Goal: Task Accomplishment & Management: Complete application form

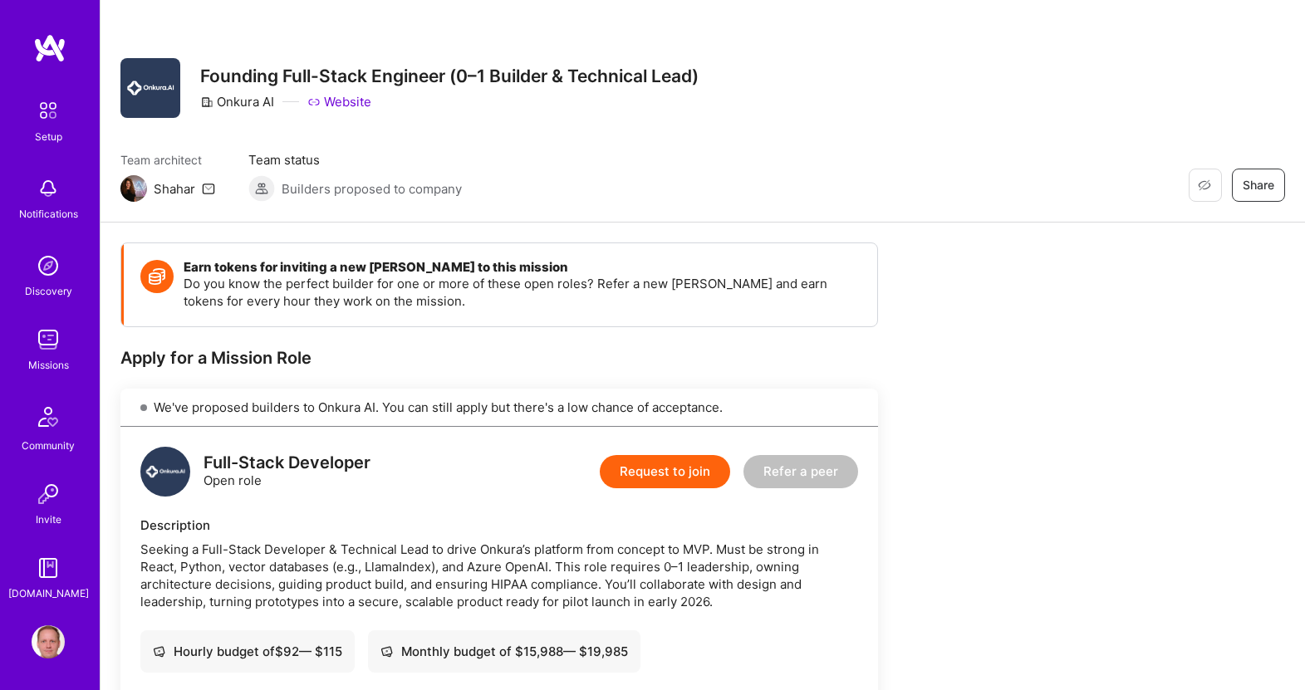
scroll to position [714, 0]
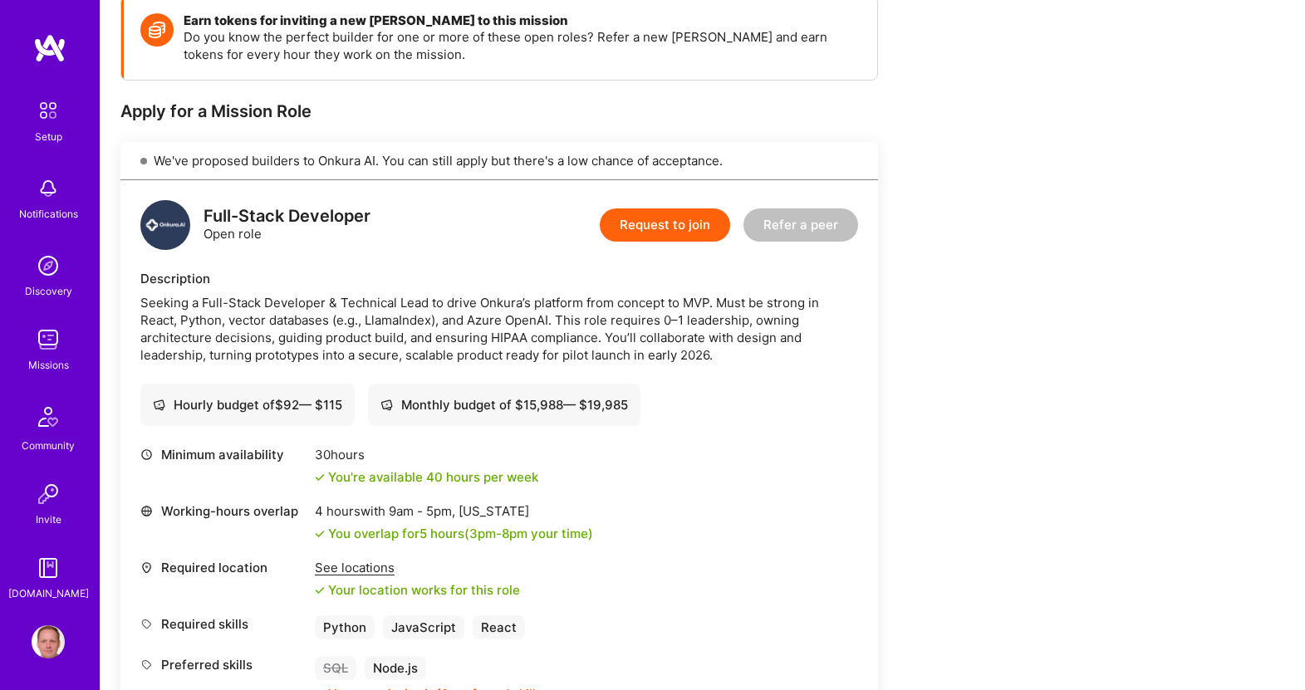
scroll to position [265, 0]
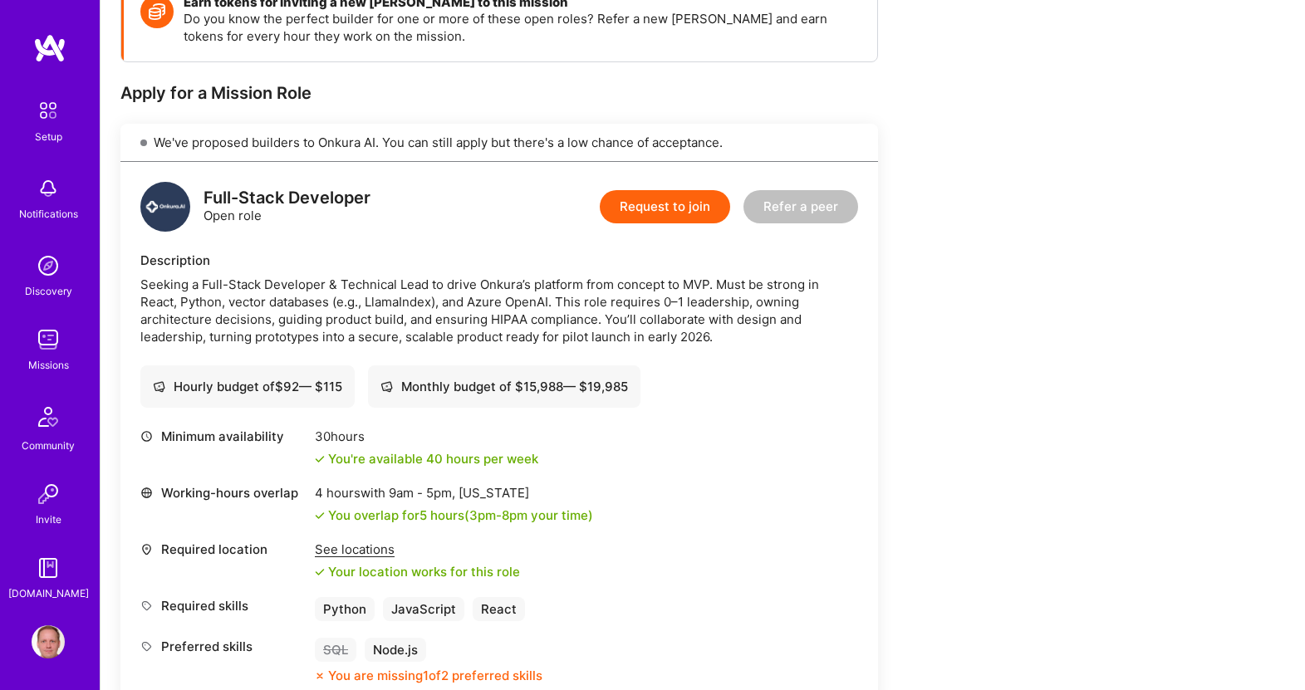
click at [58, 337] on img at bounding box center [48, 339] width 33 height 33
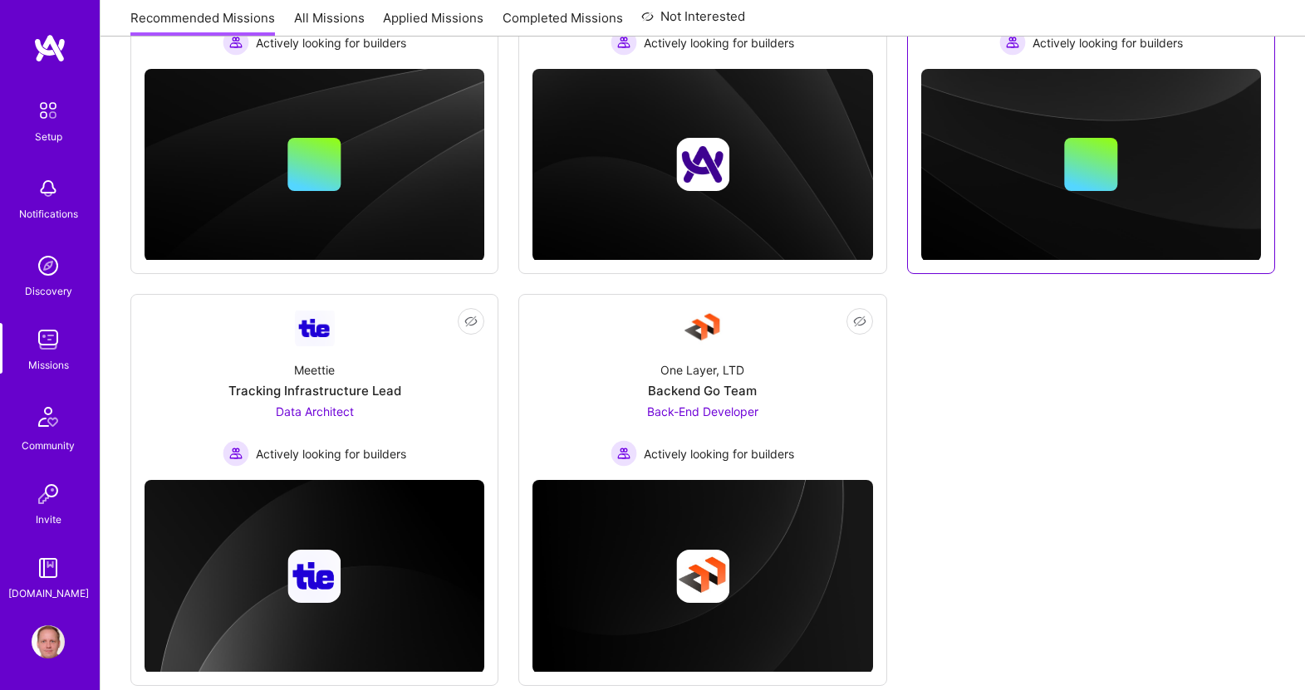
scroll to position [432, 0]
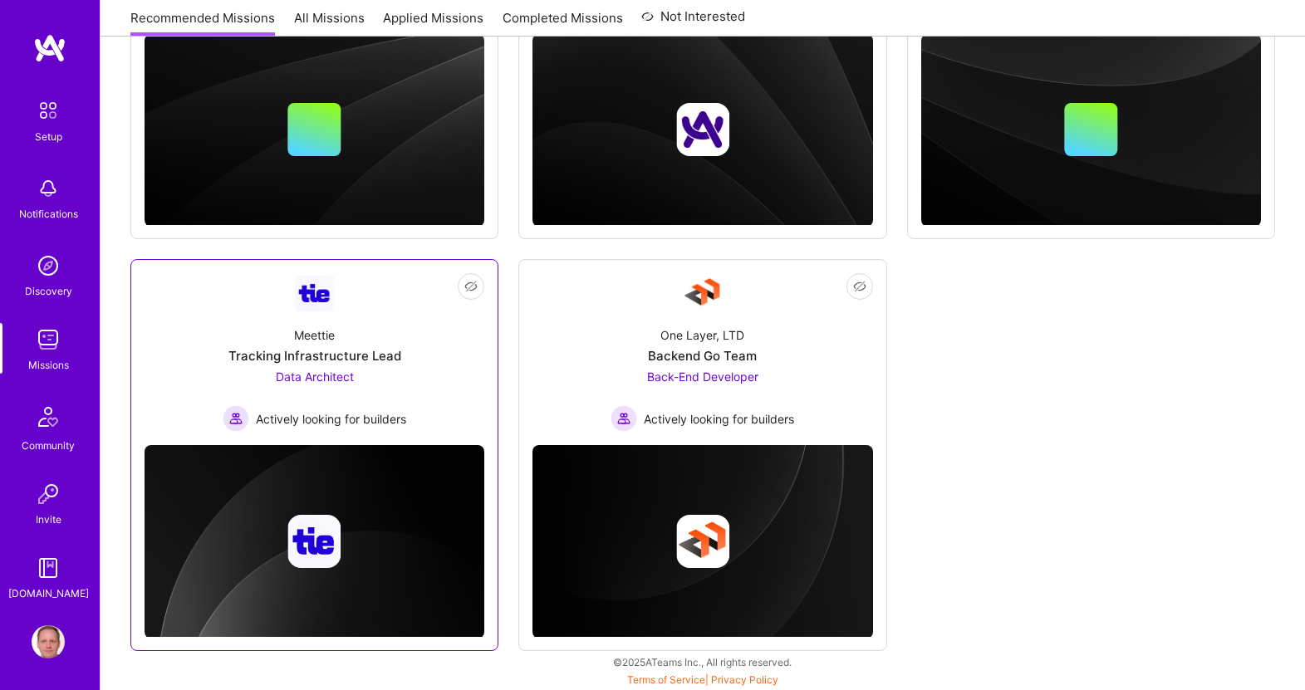
click at [355, 310] on link "Not Interested Meettie Tracking Infrastructure Lead Data Architect Actively loo…" at bounding box center [315, 352] width 340 height 159
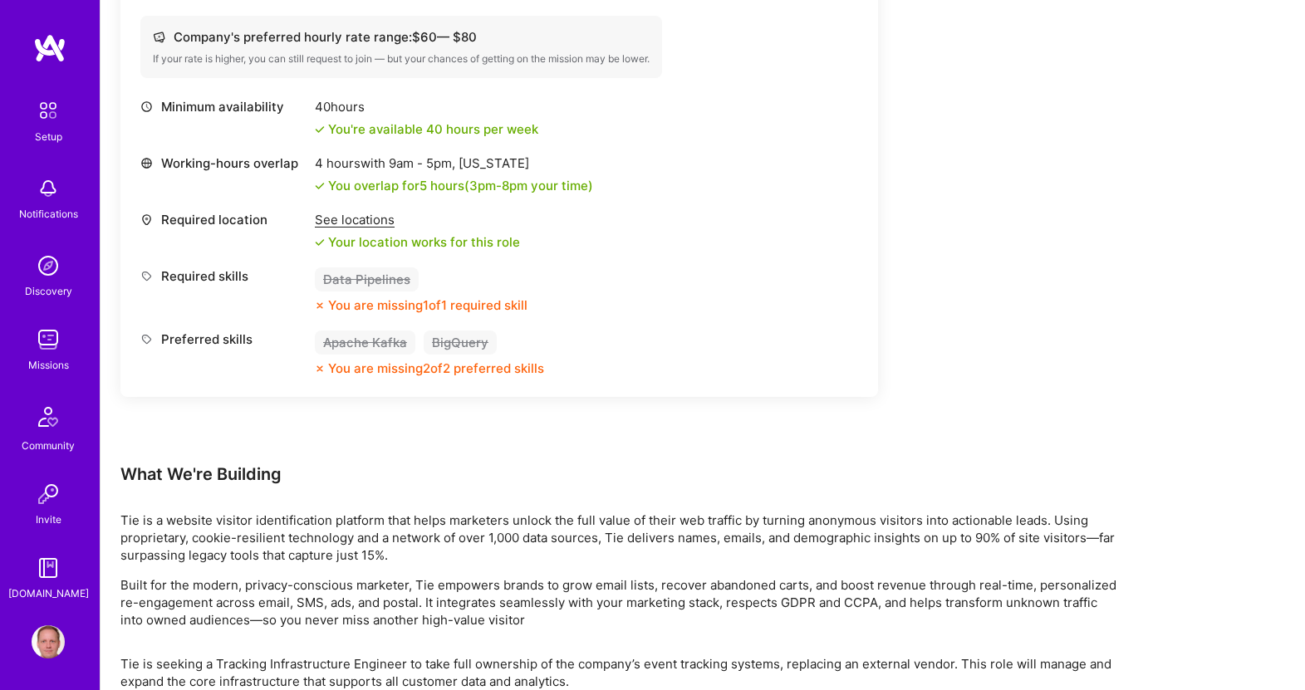
scroll to position [640, 0]
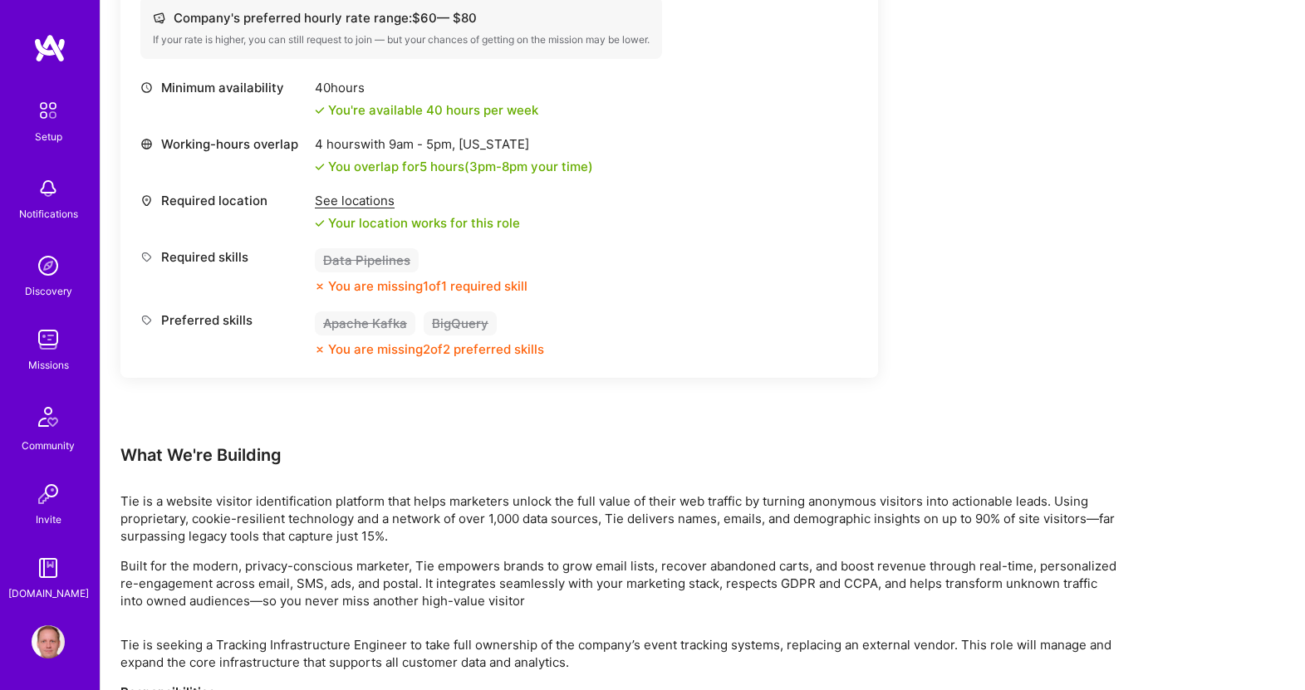
click at [512, 474] on div "Earn tokens for inviting a new [PERSON_NAME] to this mission Do you know the pe…" at bounding box center [618, 357] width 997 height 1509
click at [52, 339] on img at bounding box center [48, 339] width 33 height 33
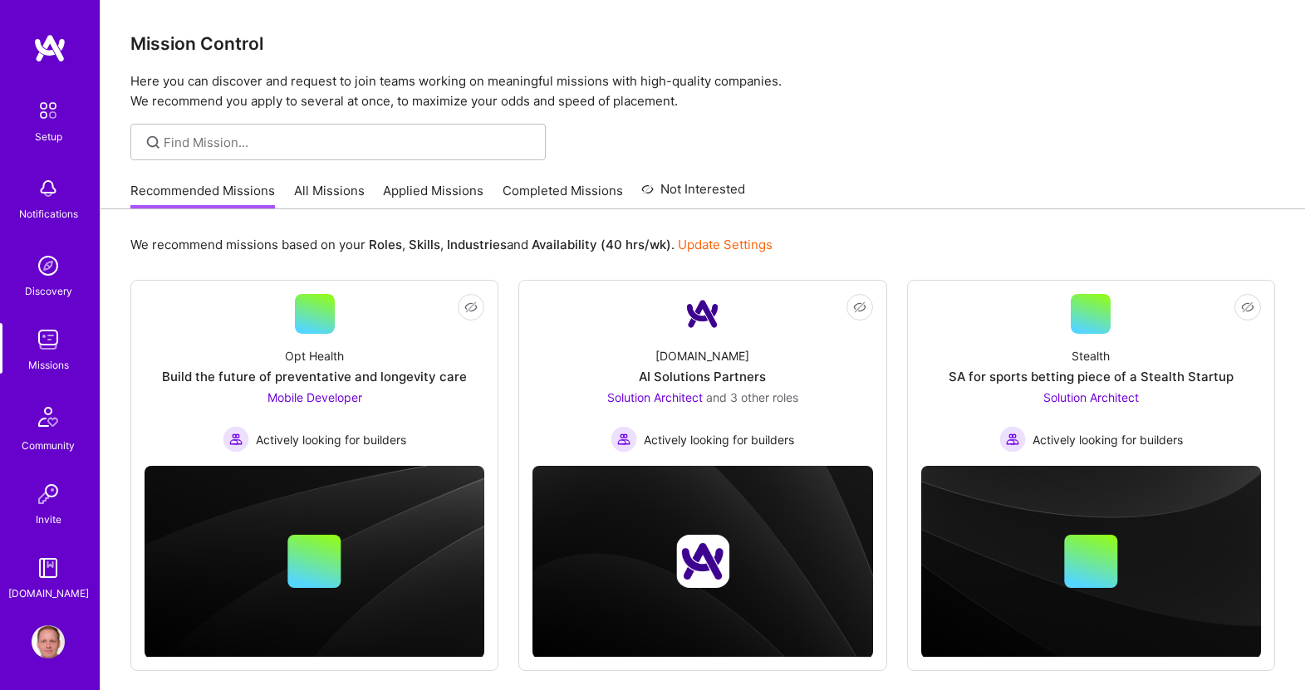
click at [479, 160] on div "Mission Control Here you can discover and request to join teams working on mean…" at bounding box center [703, 561] width 1205 height 1123
click at [443, 194] on link "Applied Missions" at bounding box center [433, 195] width 101 height 27
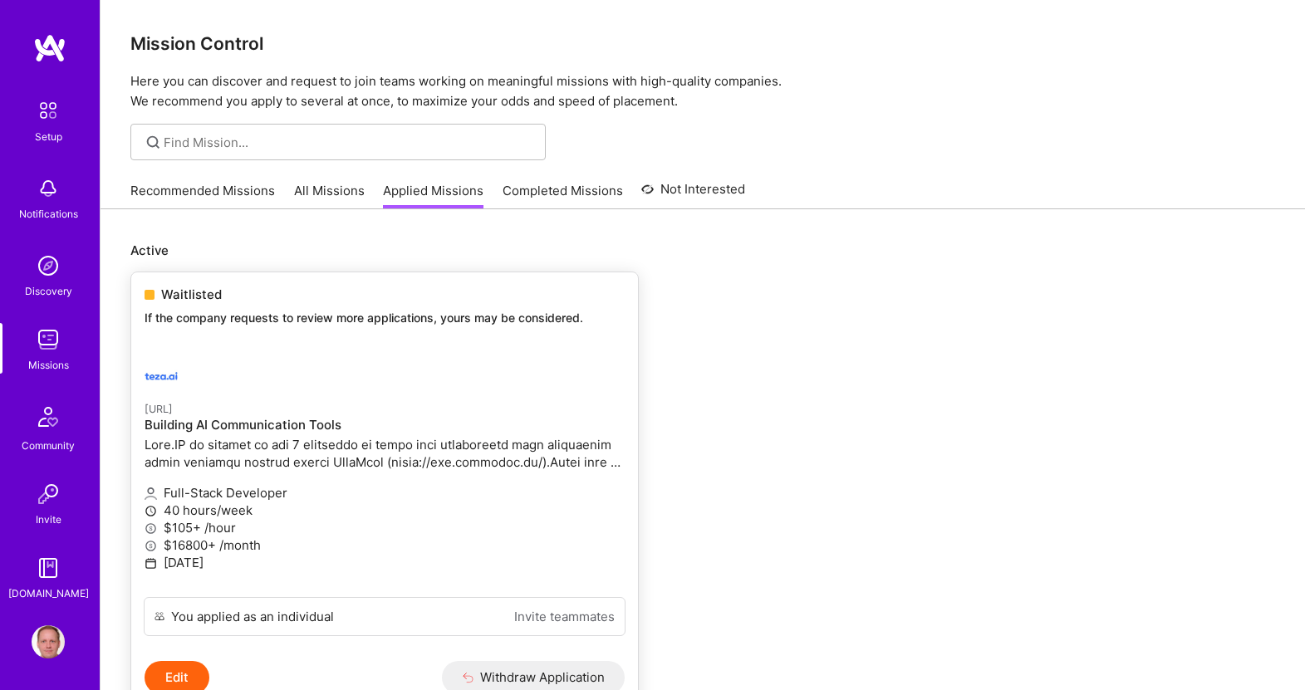
click at [460, 444] on p at bounding box center [385, 453] width 480 height 35
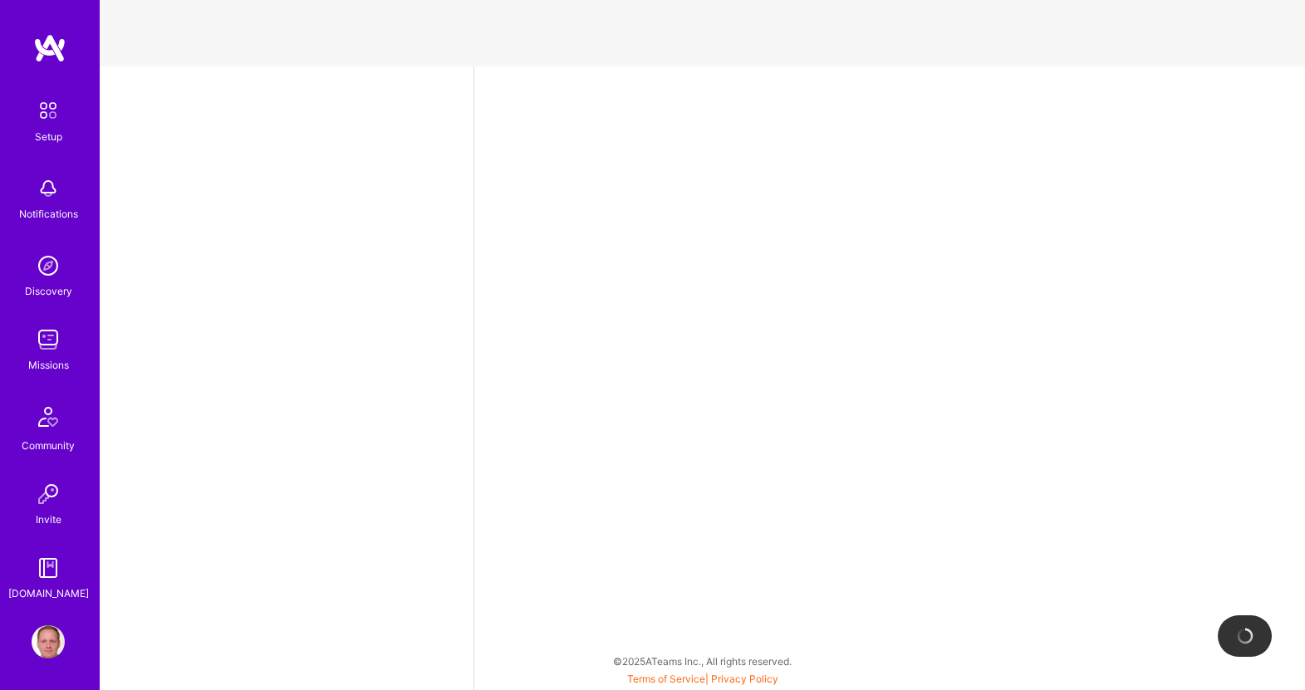
select select "DE"
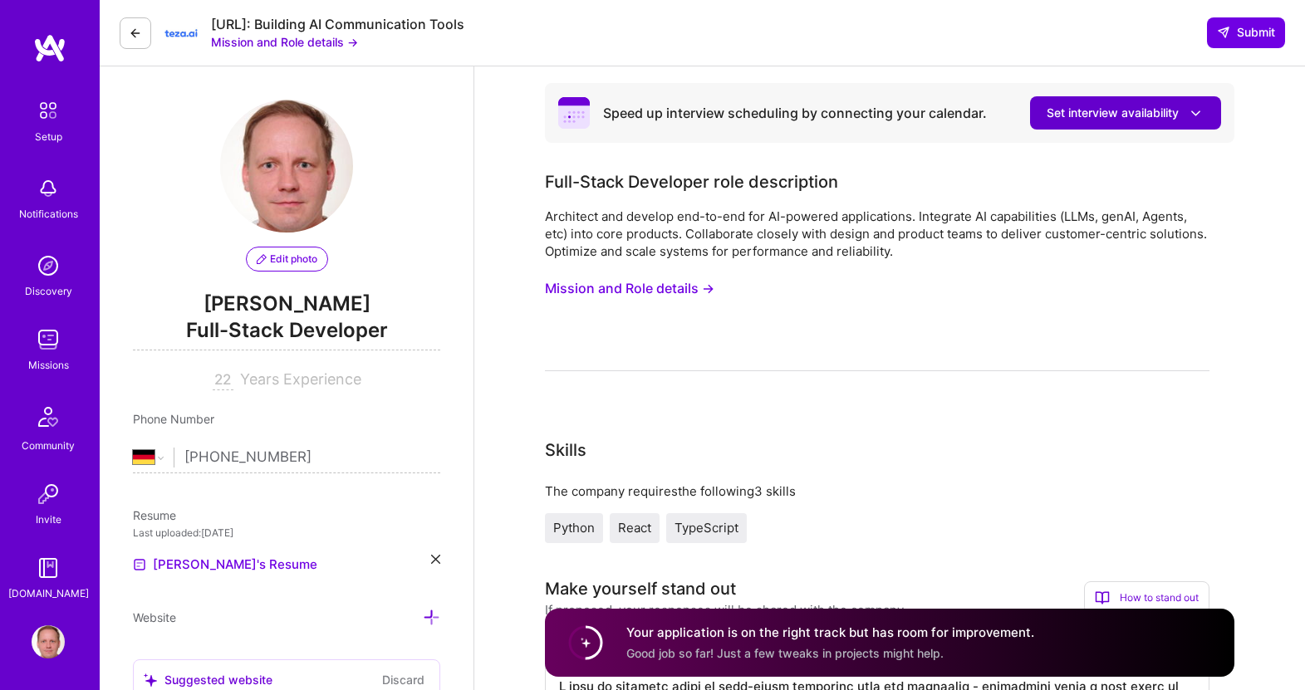
click at [1170, 115] on span "Set interview availability" at bounding box center [1126, 113] width 158 height 17
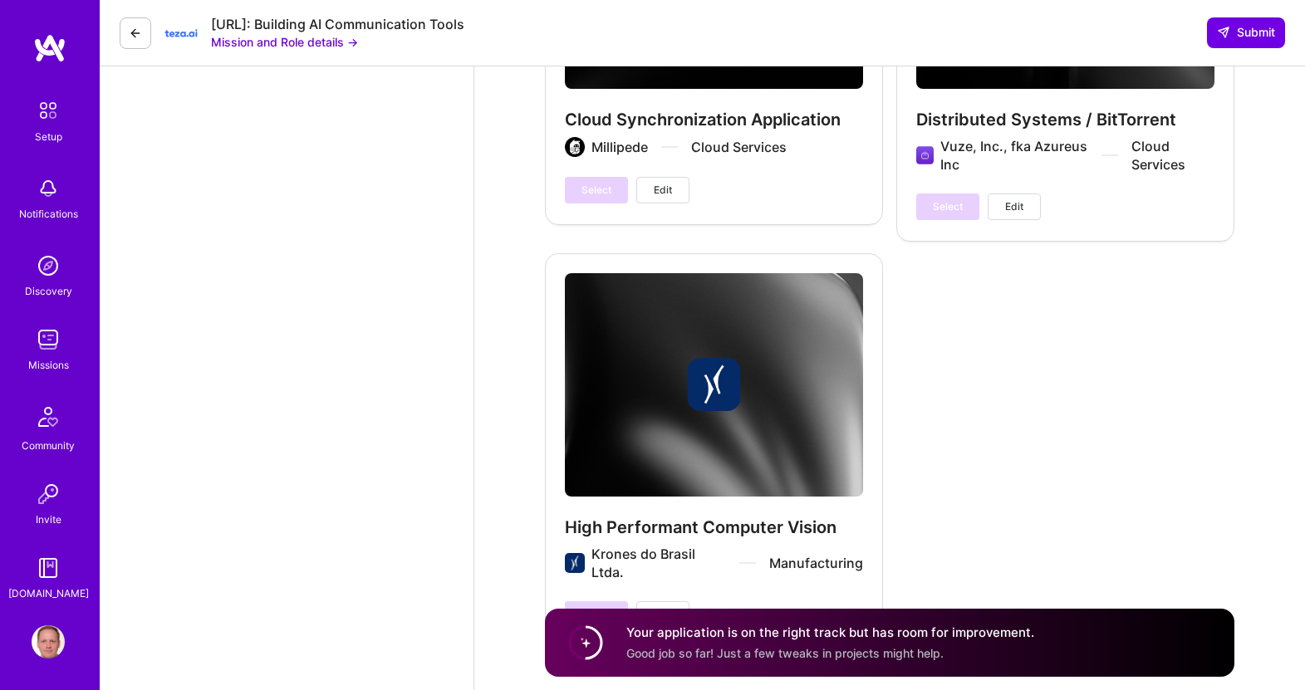
scroll to position [4268, 0]
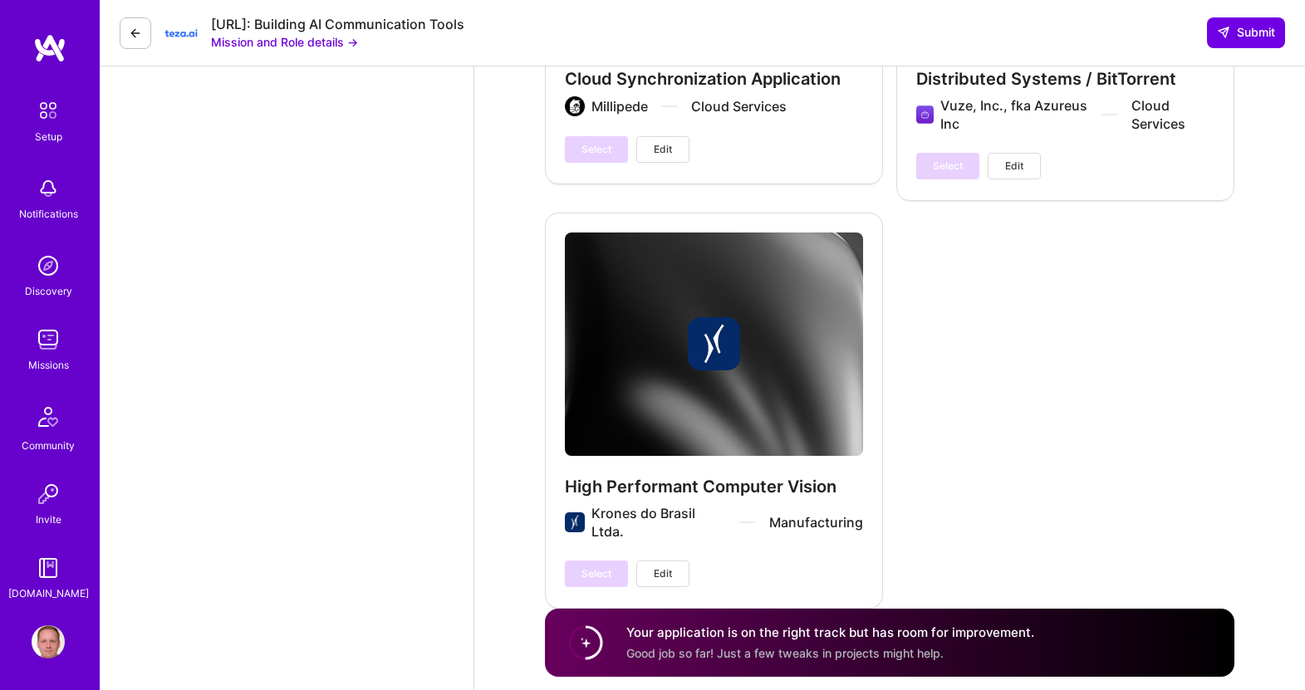
click at [53, 571] on img at bounding box center [48, 568] width 33 height 33
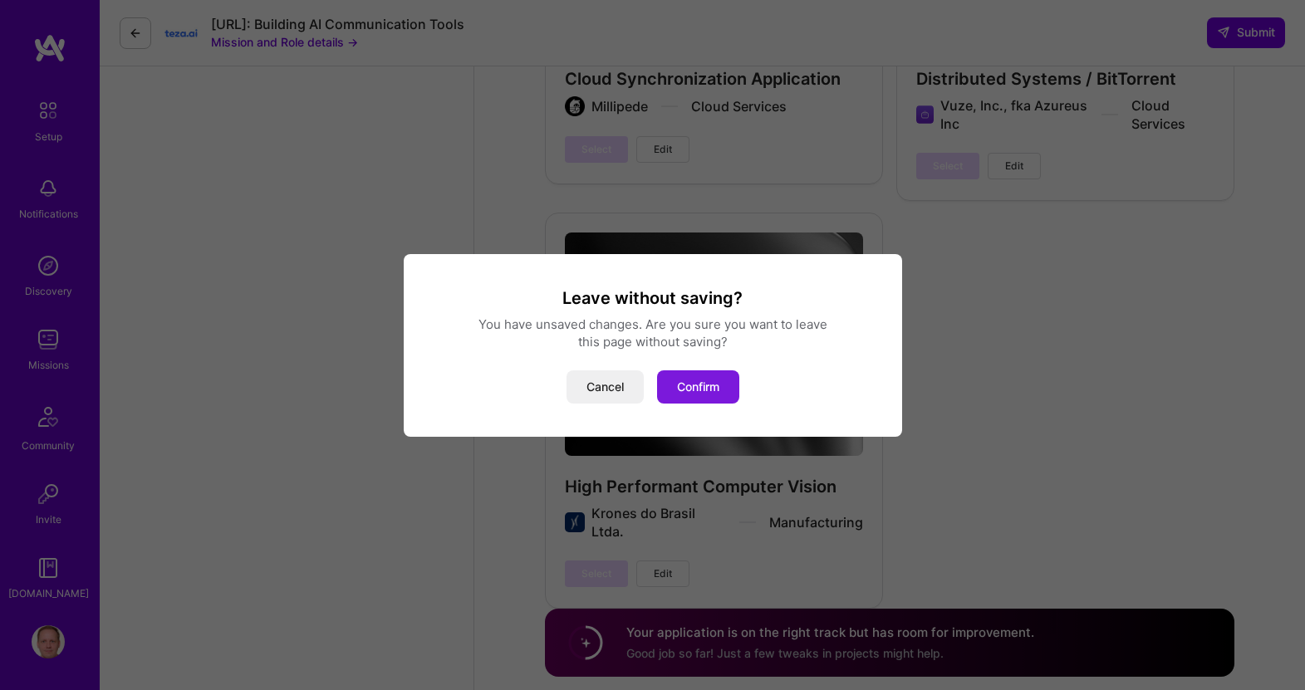
click at [733, 387] on button "Confirm" at bounding box center [698, 387] width 82 height 33
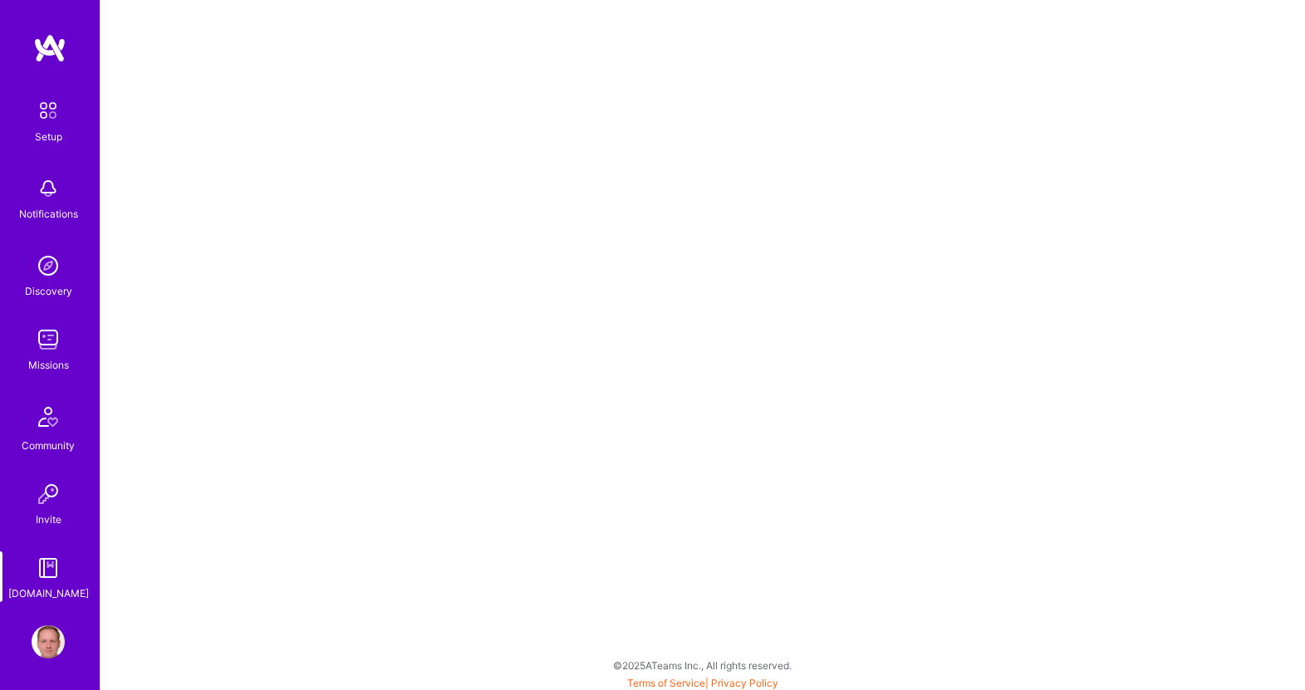
click at [55, 650] on img at bounding box center [48, 642] width 33 height 33
